Goal: Information Seeking & Learning: Learn about a topic

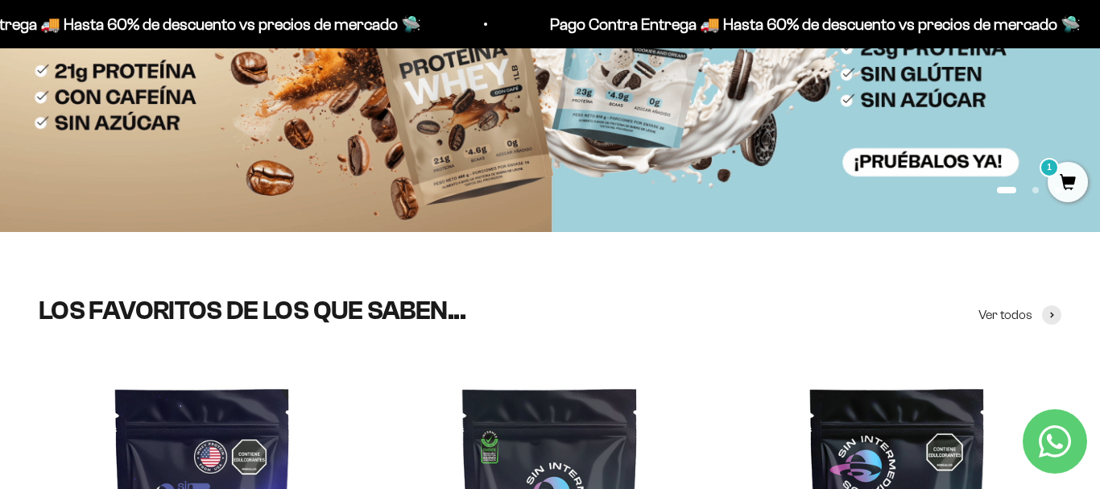
scroll to position [274, 0]
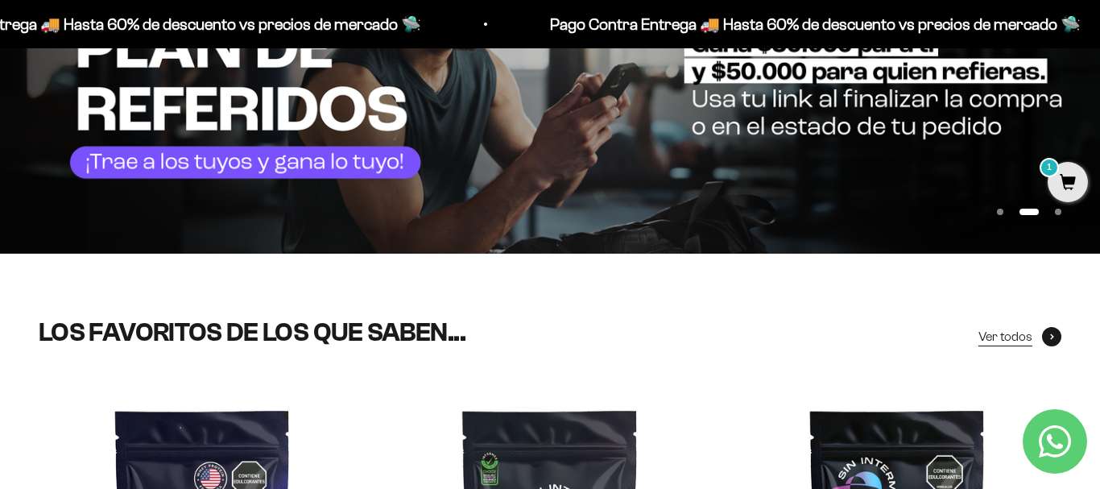
click at [1017, 332] on span "Ver todos" at bounding box center [1005, 336] width 54 height 21
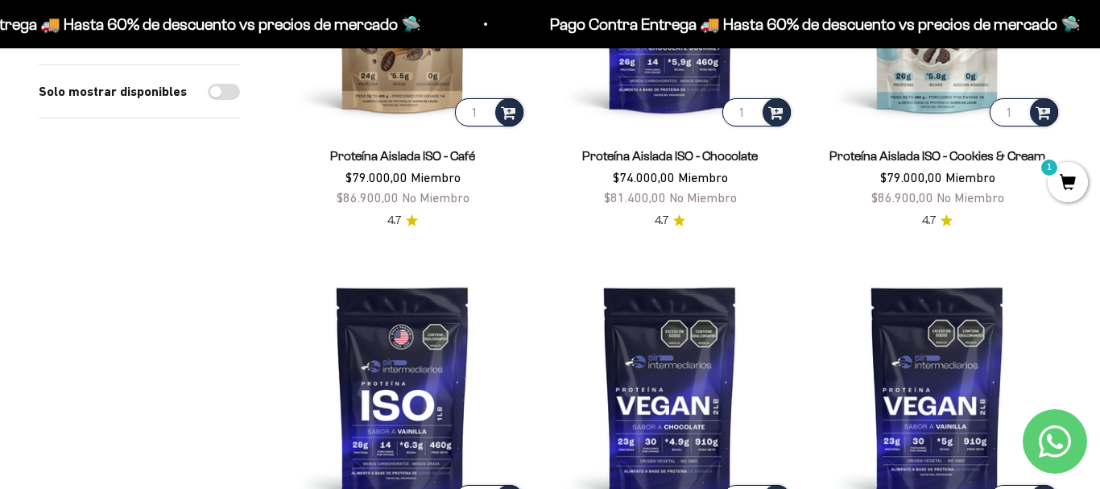
scroll to position [2600, 0]
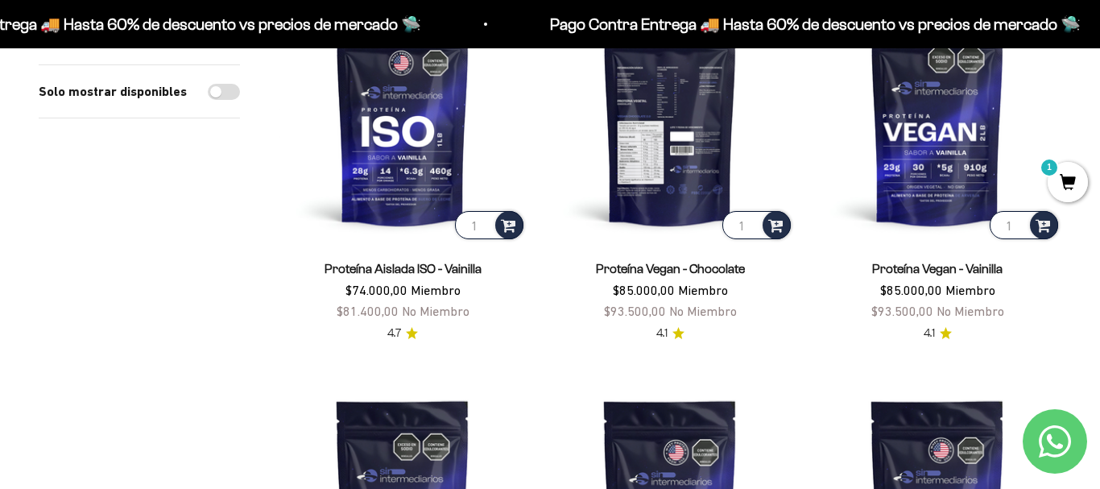
click at [707, 165] on img at bounding box center [670, 118] width 248 height 248
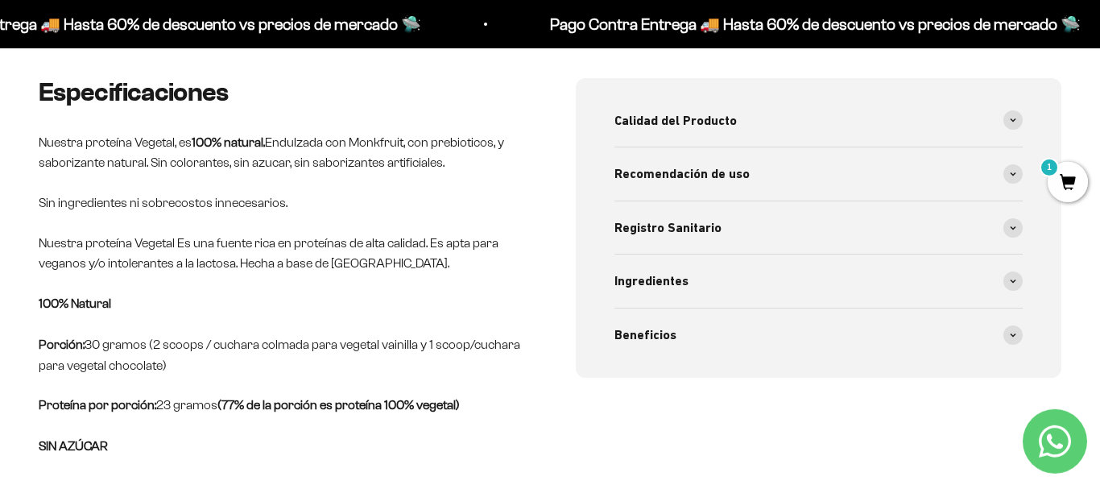
scroll to position [699, 0]
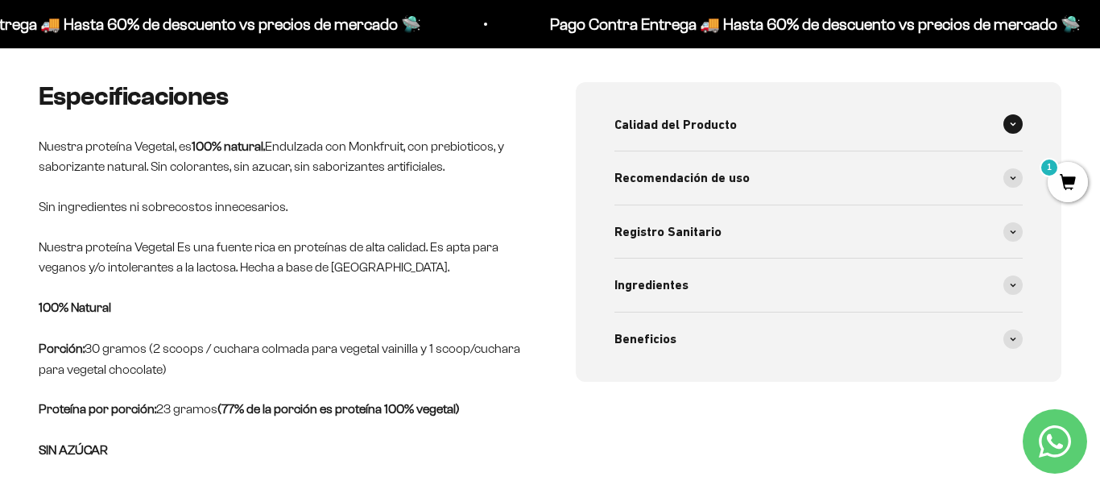
click at [976, 122] on div "Calidad del Producto" at bounding box center [818, 124] width 408 height 53
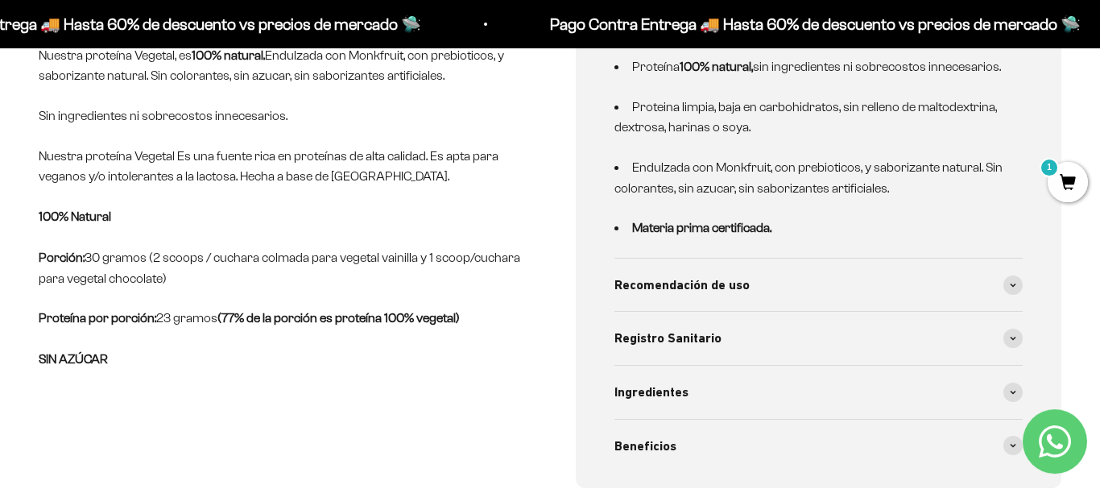
scroll to position [836, 0]
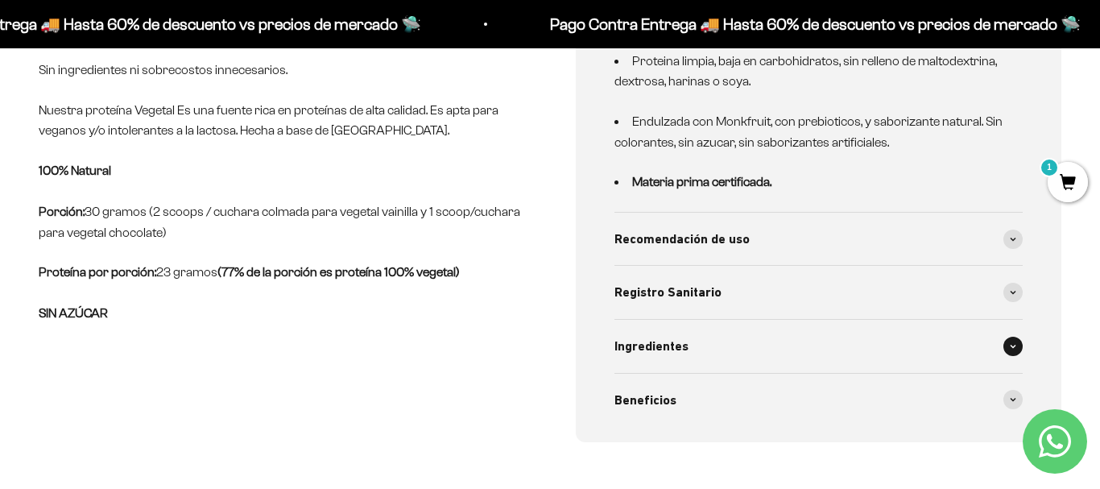
click at [760, 328] on div "Ingredientes" at bounding box center [818, 346] width 408 height 53
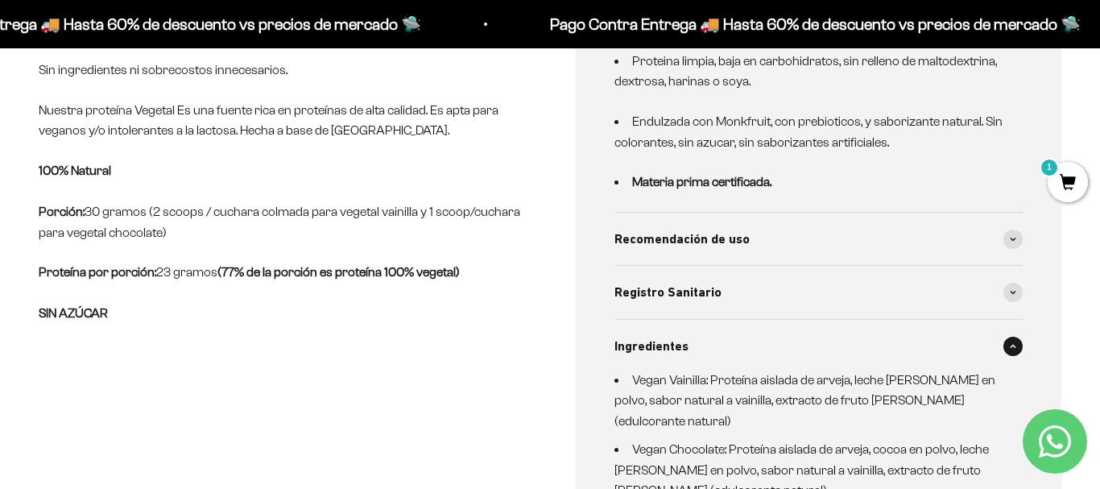
drag, startPoint x: 229, startPoint y: 269, endPoint x: 320, endPoint y: 267, distance: 91.0
click at [317, 268] on p "Proteína por porción: 23 gramos (77% de la porción es proteína 100% vegetal) SI…" at bounding box center [281, 293] width 485 height 62
drag, startPoint x: 423, startPoint y: 267, endPoint x: 458, endPoint y: 268, distance: 35.4
click at [458, 268] on strong "(77% de la porción es proteína 100% vegetal)" at bounding box center [338, 272] width 242 height 14
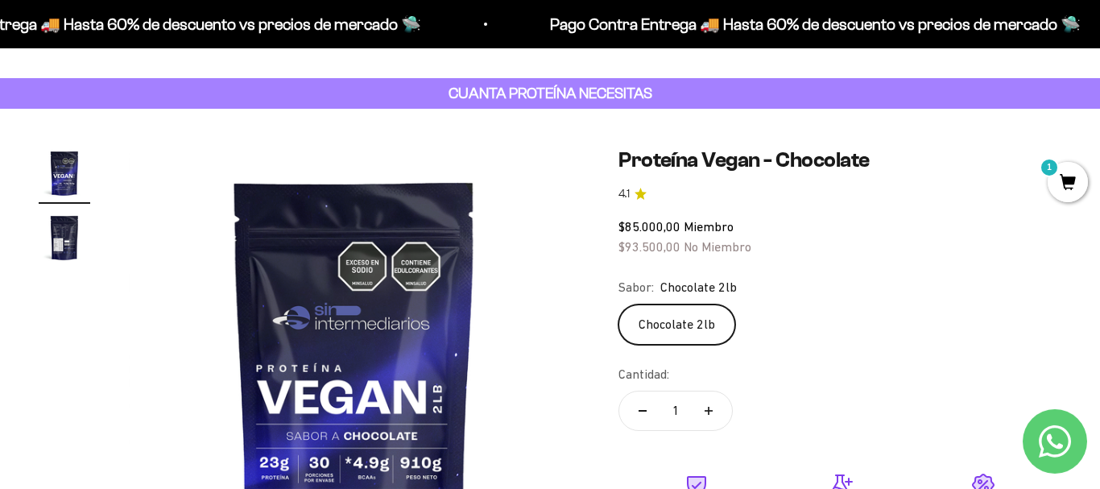
scroll to position [14, 0]
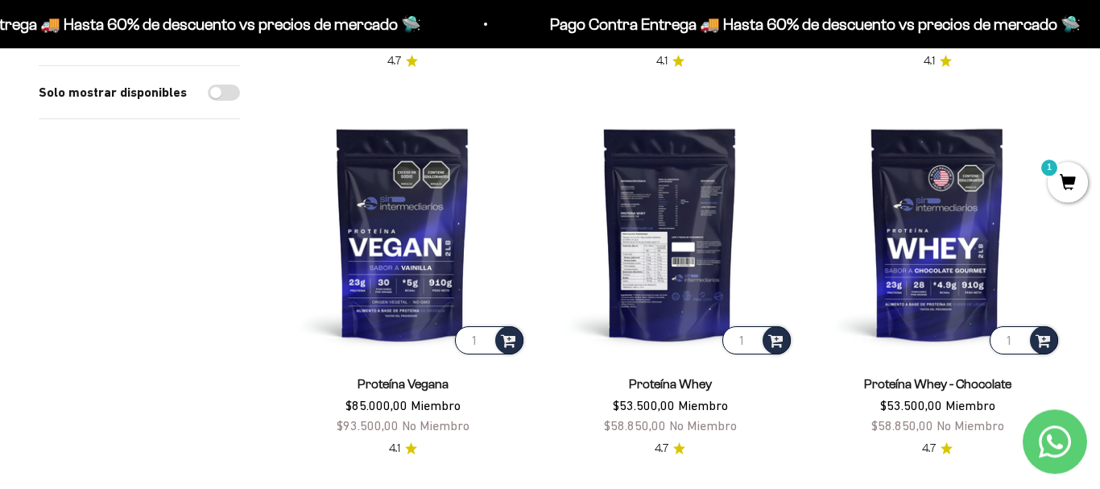
scroll to position [2874, 0]
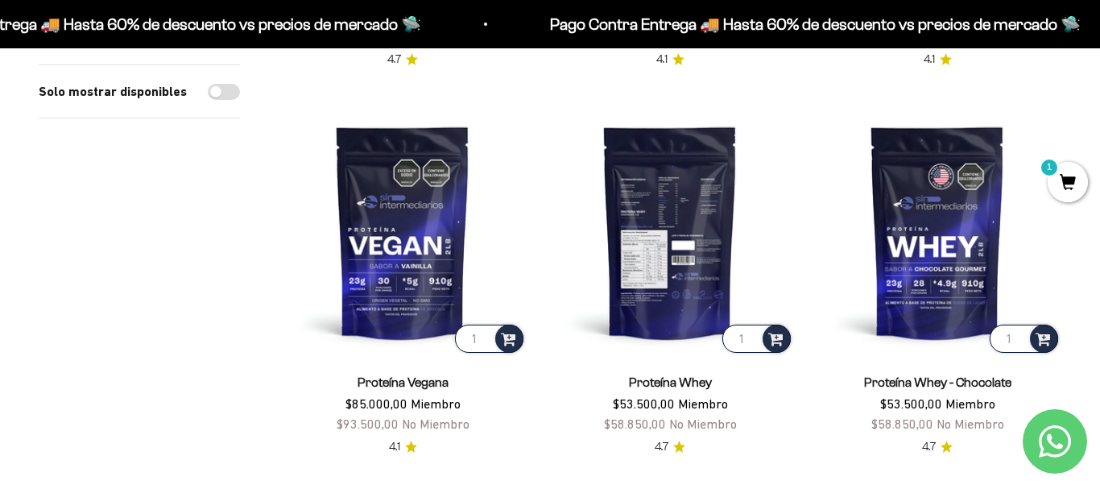
click at [691, 250] on img at bounding box center [670, 232] width 248 height 248
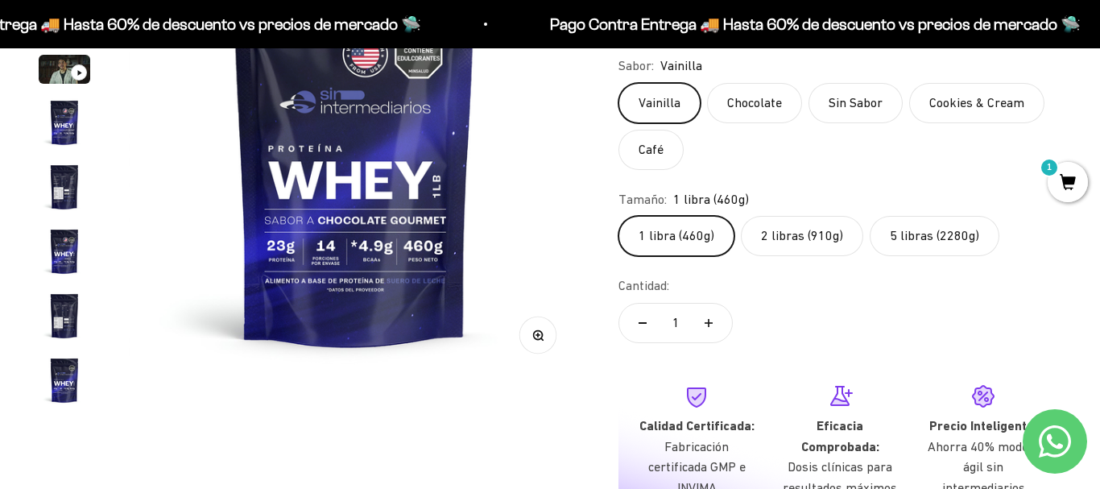
click at [898, 229] on label "5 libras (2280g)" at bounding box center [934, 236] width 130 height 40
click at [618, 216] on input "5 libras (2280g)" at bounding box center [617, 215] width 1 height 1
radio input "true"
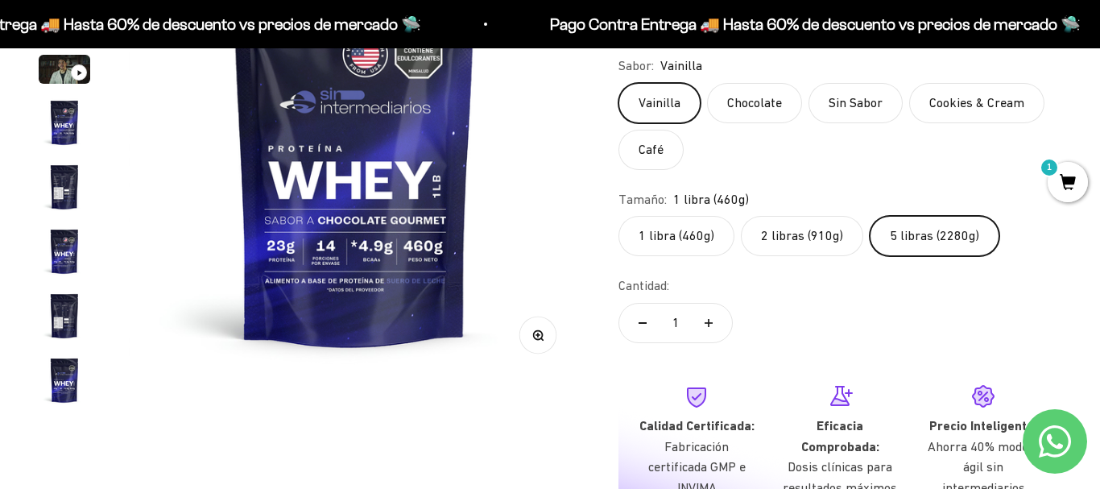
scroll to position [774, 0]
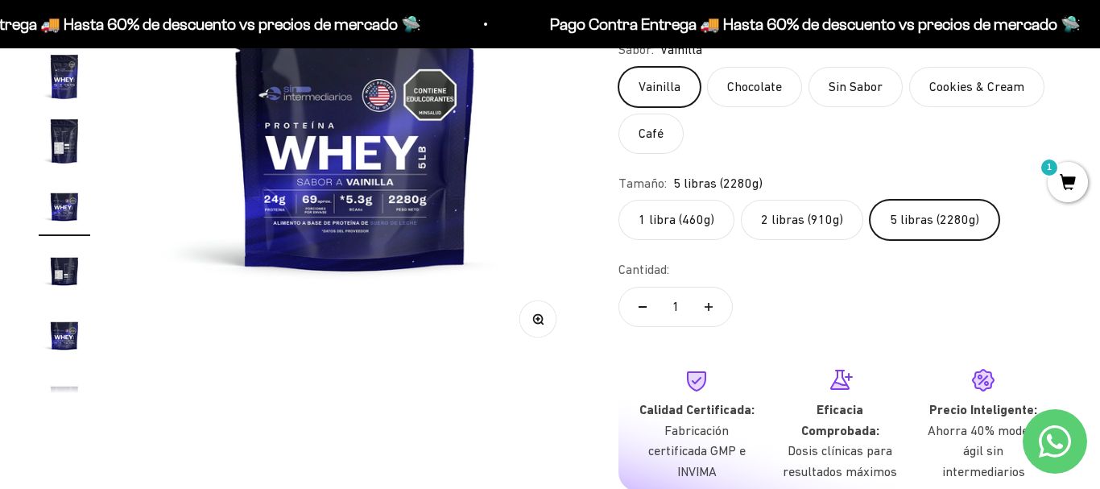
scroll to position [308, 0]
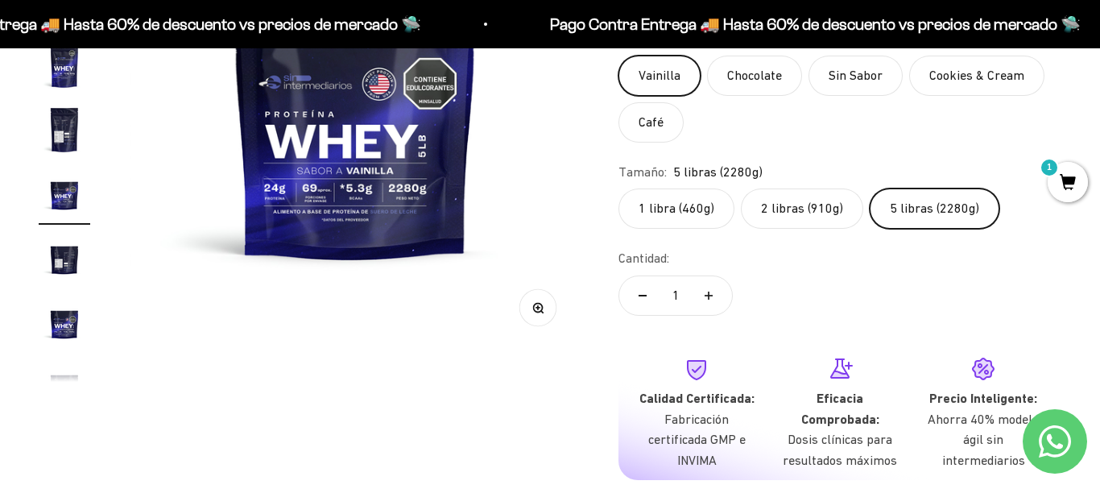
click at [311, 215] on img at bounding box center [355, 124] width 451 height 451
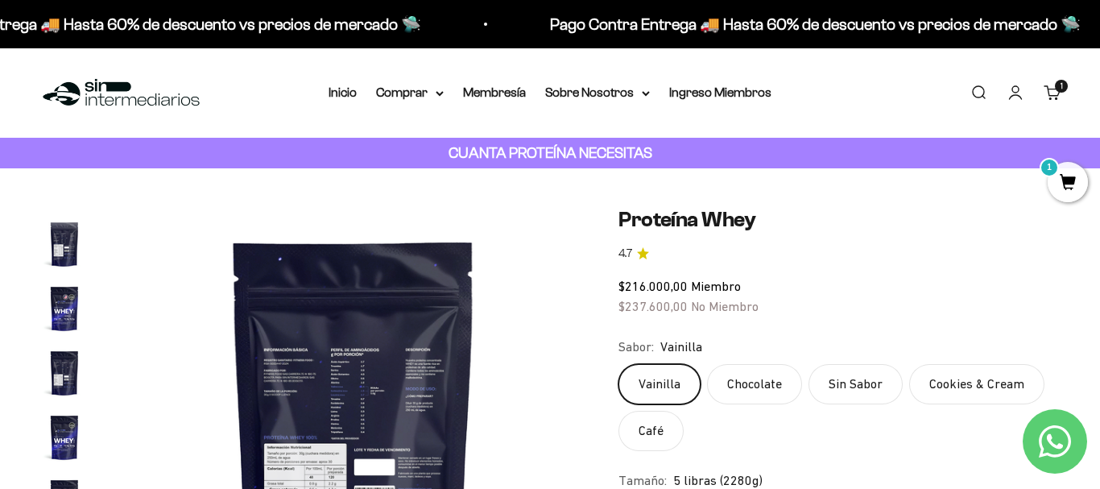
scroll to position [223, 0]
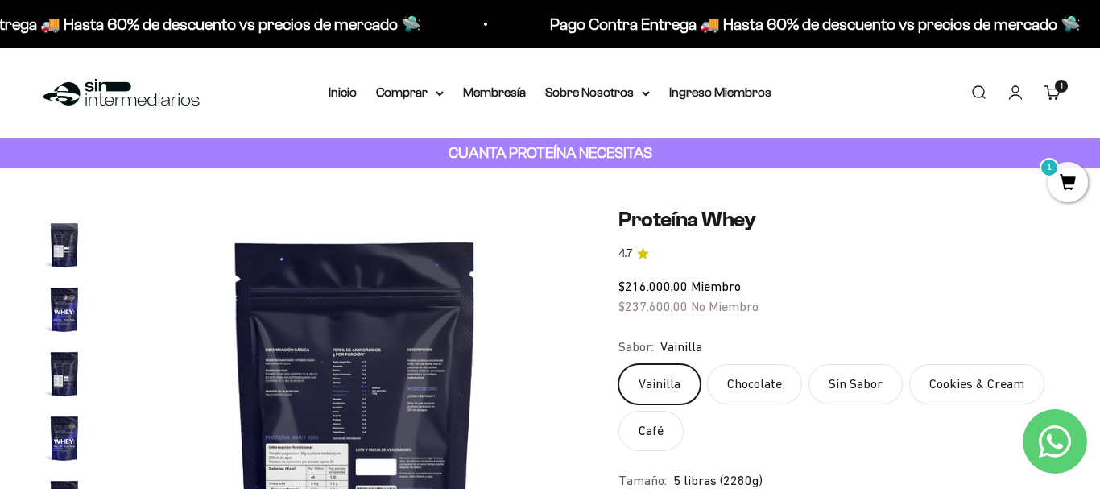
click at [451, 304] on img at bounding box center [355, 432] width 451 height 451
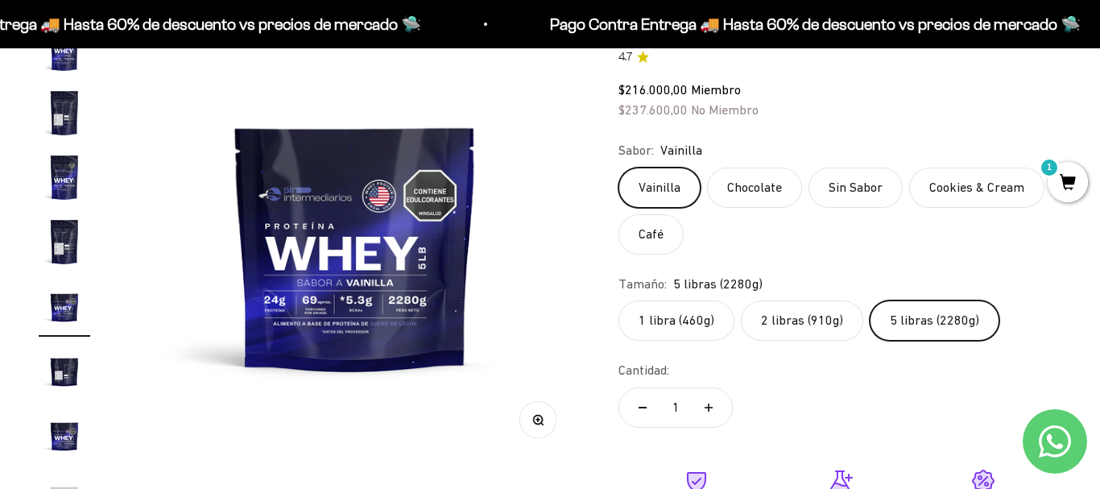
scroll to position [0, 0]
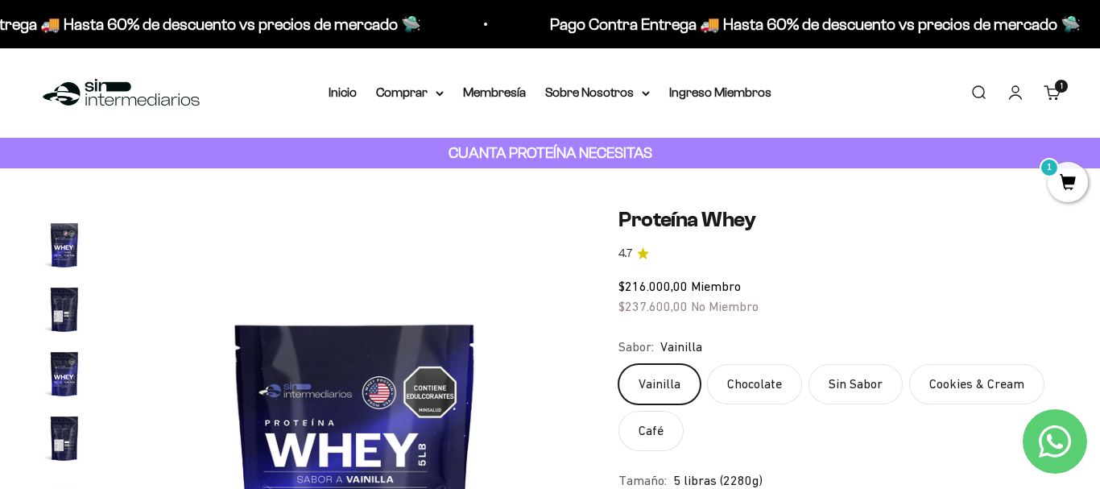
click at [379, 387] on img at bounding box center [355, 432] width 451 height 451
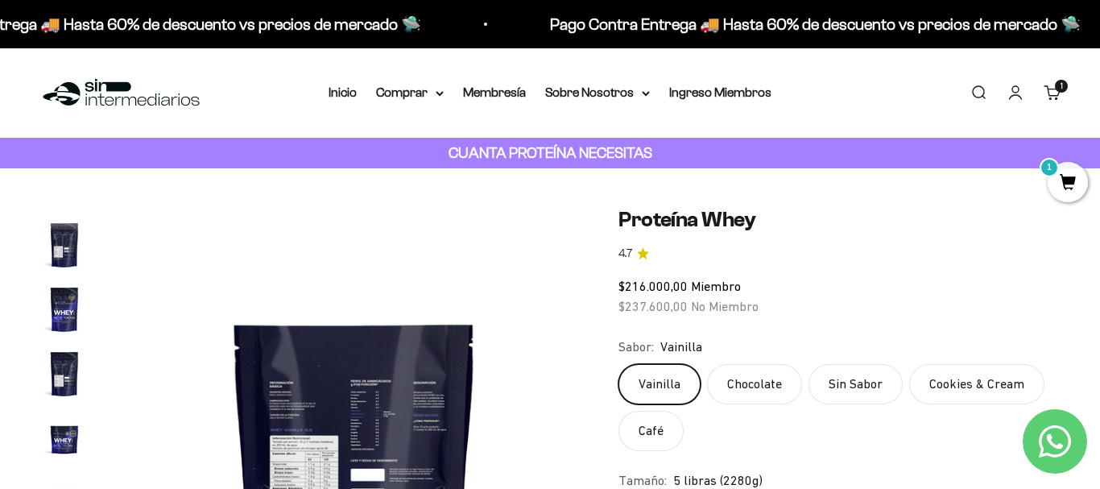
click at [100, 93] on img at bounding box center [121, 93] width 165 height 35
